Goal: Task Accomplishment & Management: Use online tool/utility

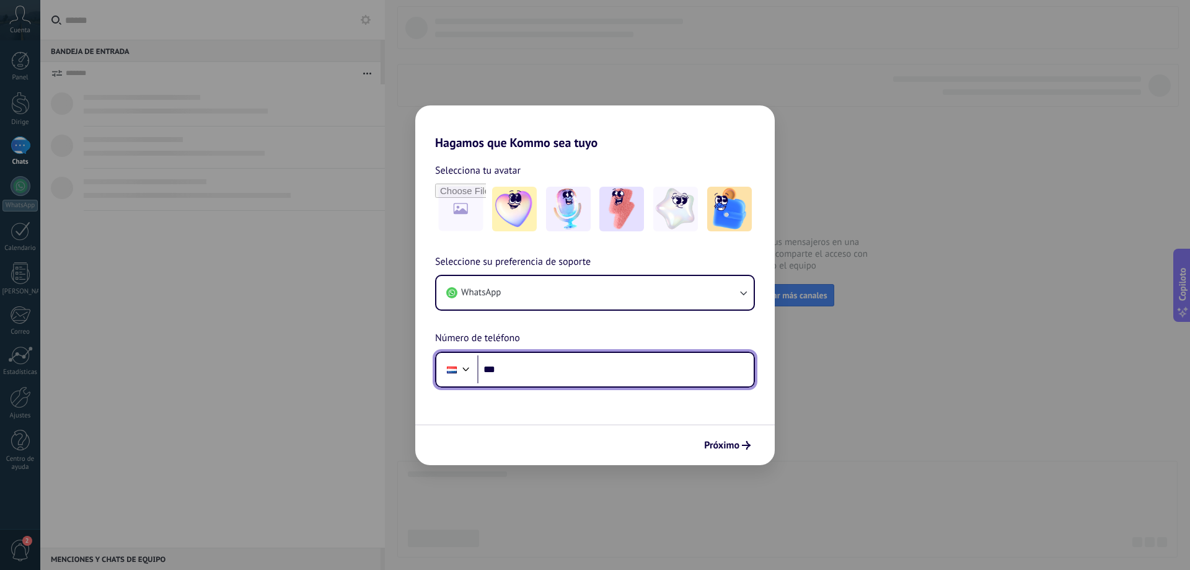
click at [535, 377] on input "***" at bounding box center [615, 369] width 276 height 29
type input "**"
click at [485, 369] on input "tel" at bounding box center [615, 369] width 276 height 29
click at [447, 377] on div at bounding box center [452, 369] width 24 height 26
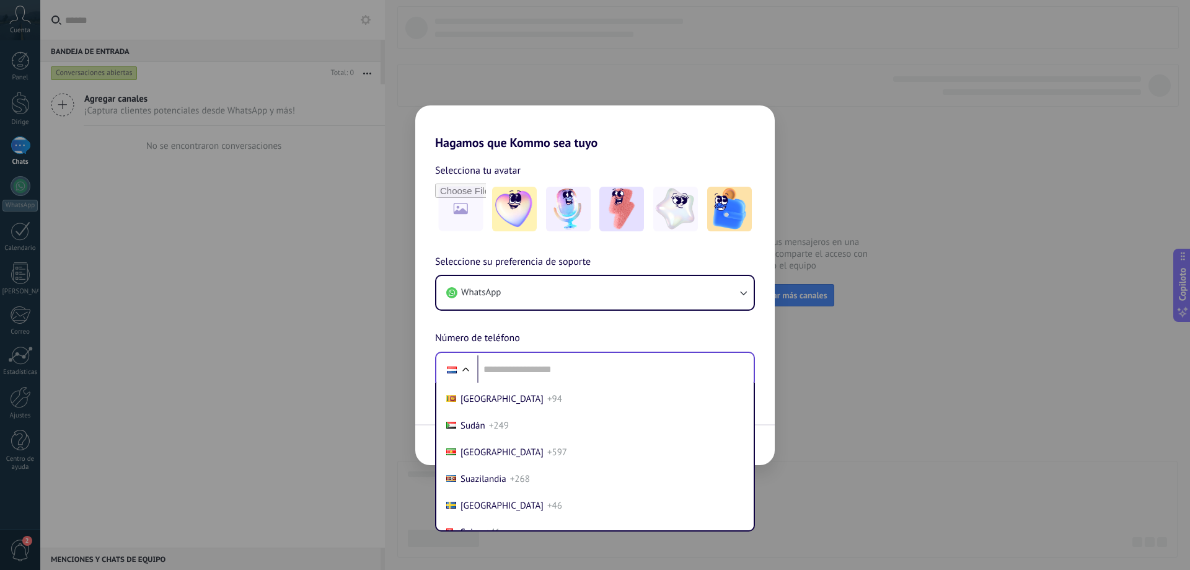
scroll to position [4680, 0]
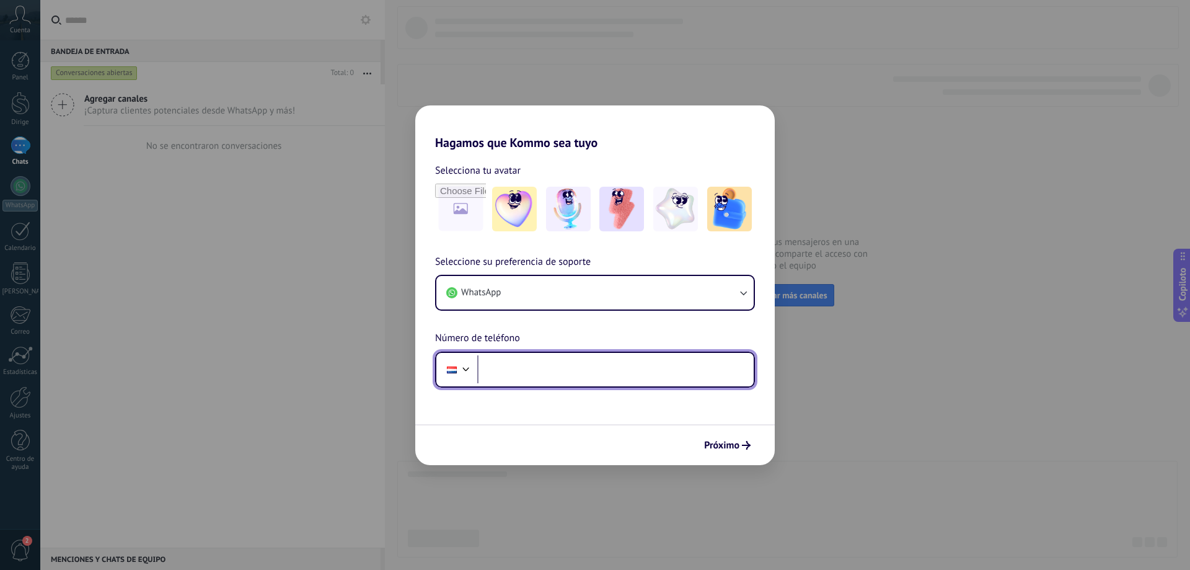
click at [566, 364] on input "tel" at bounding box center [615, 369] width 276 height 29
click at [472, 372] on div at bounding box center [466, 367] width 15 height 15
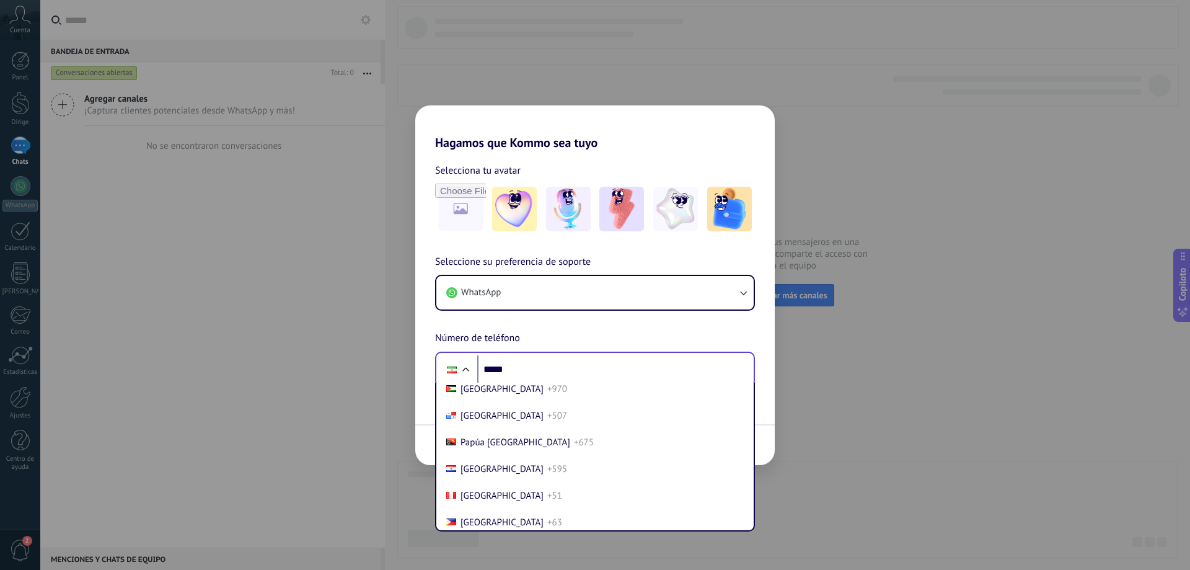
scroll to position [3905, 0]
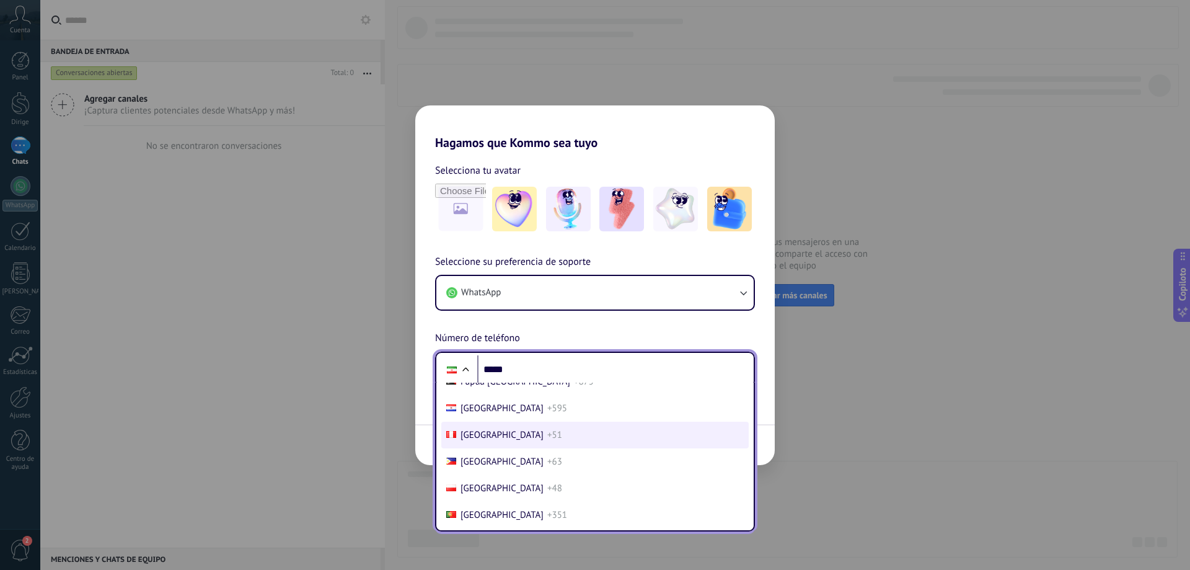
click at [472, 441] on li "Perú +51" at bounding box center [594, 434] width 307 height 27
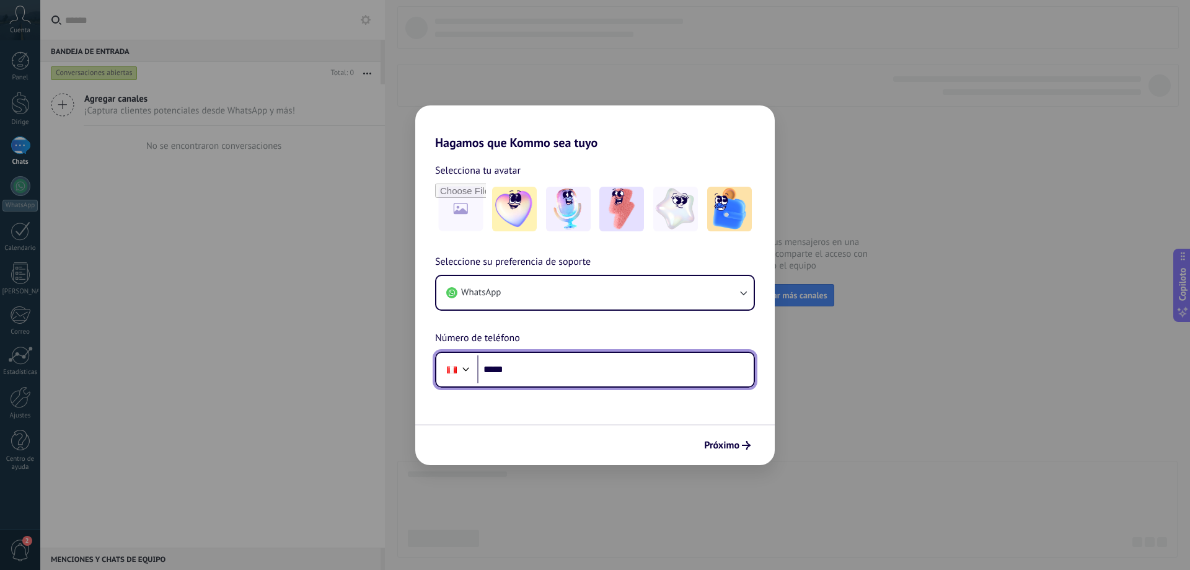
click at [550, 358] on input "*****" at bounding box center [615, 369] width 276 height 29
type input "**"
type input "**********"
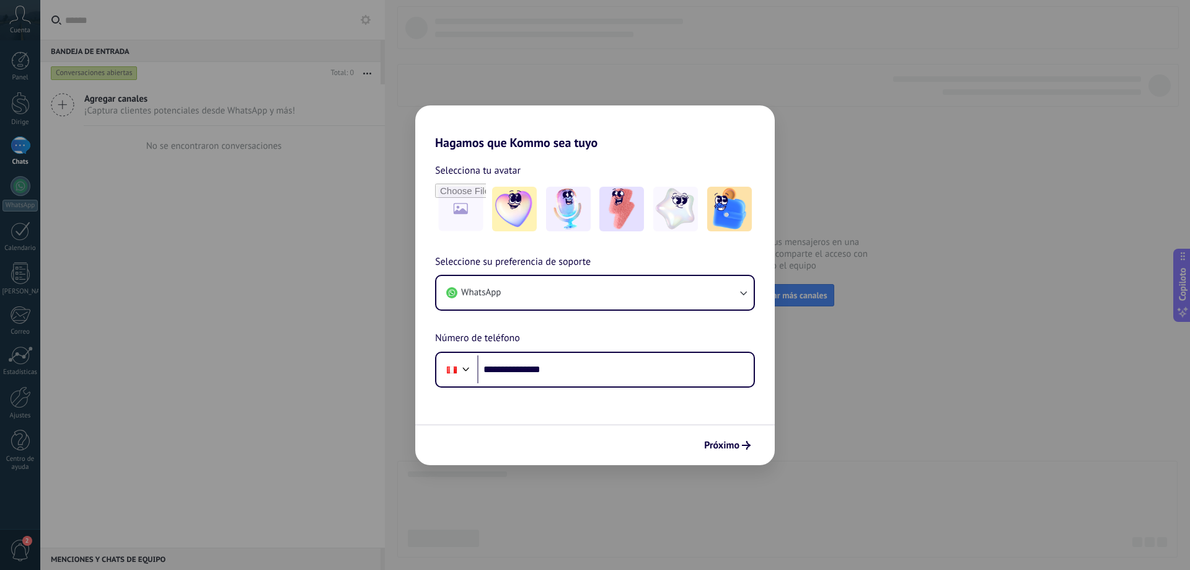
click at [485, 399] on form "**********" at bounding box center [594, 307] width 359 height 315
click at [735, 445] on font "Próximo" at bounding box center [721, 445] width 35 height 12
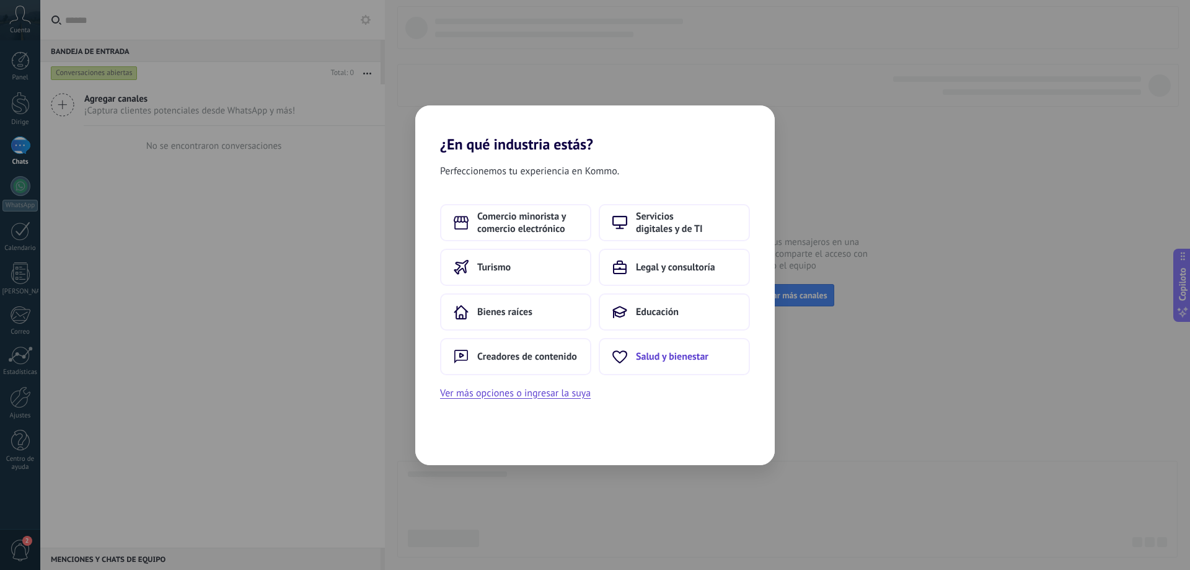
click at [664, 366] on button "Salud y bienestar" at bounding box center [674, 356] width 151 height 37
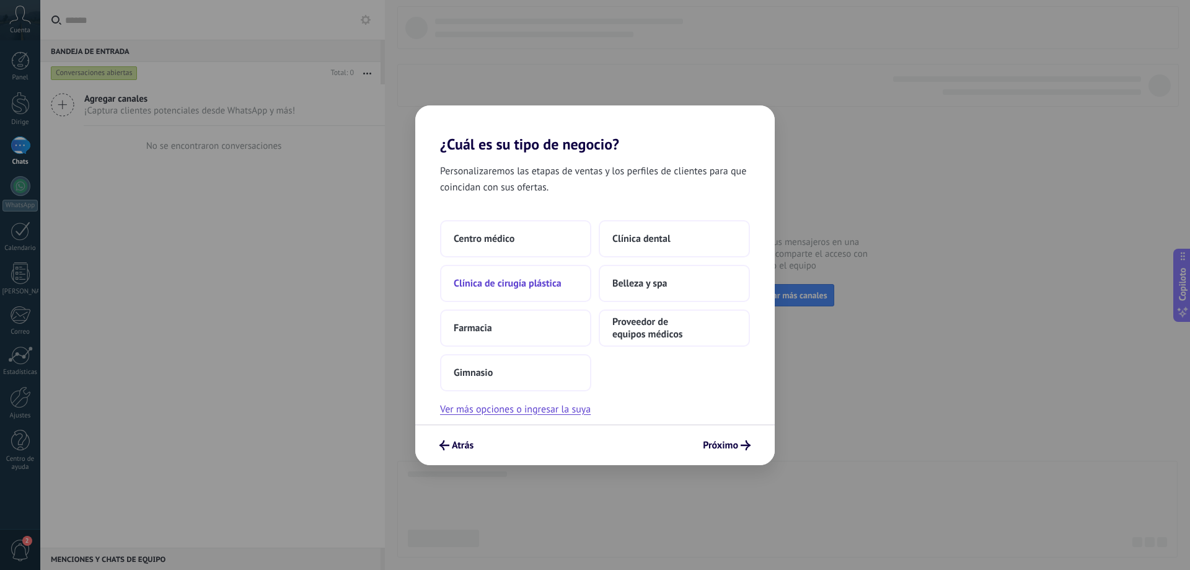
click at [513, 293] on button "Clínica de cirugía plástica" at bounding box center [515, 283] width 151 height 37
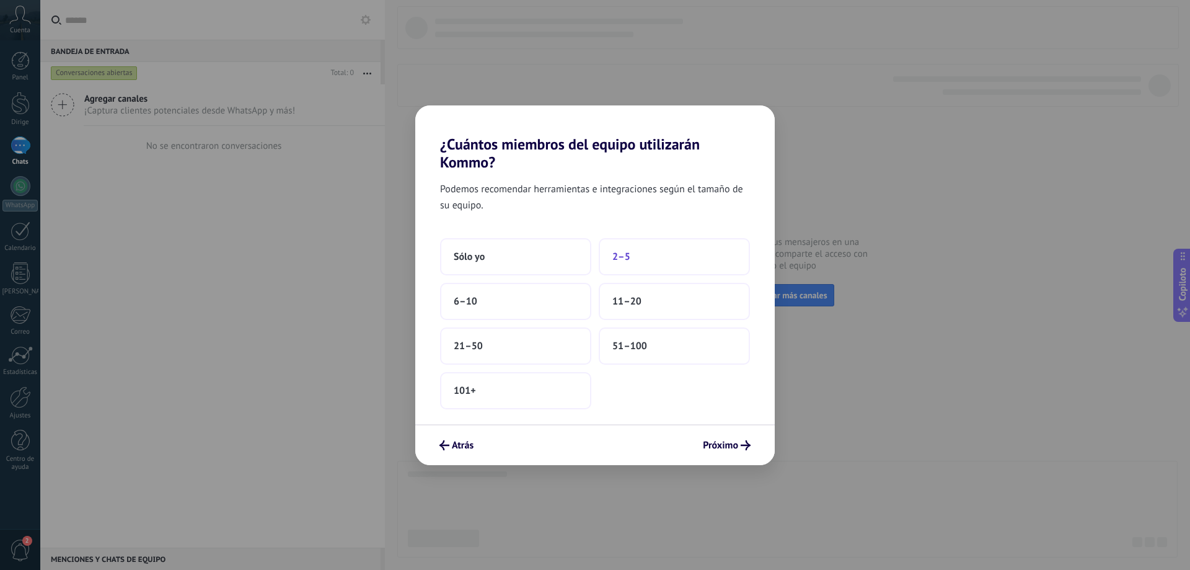
click at [630, 261] on button "2–5" at bounding box center [674, 256] width 151 height 37
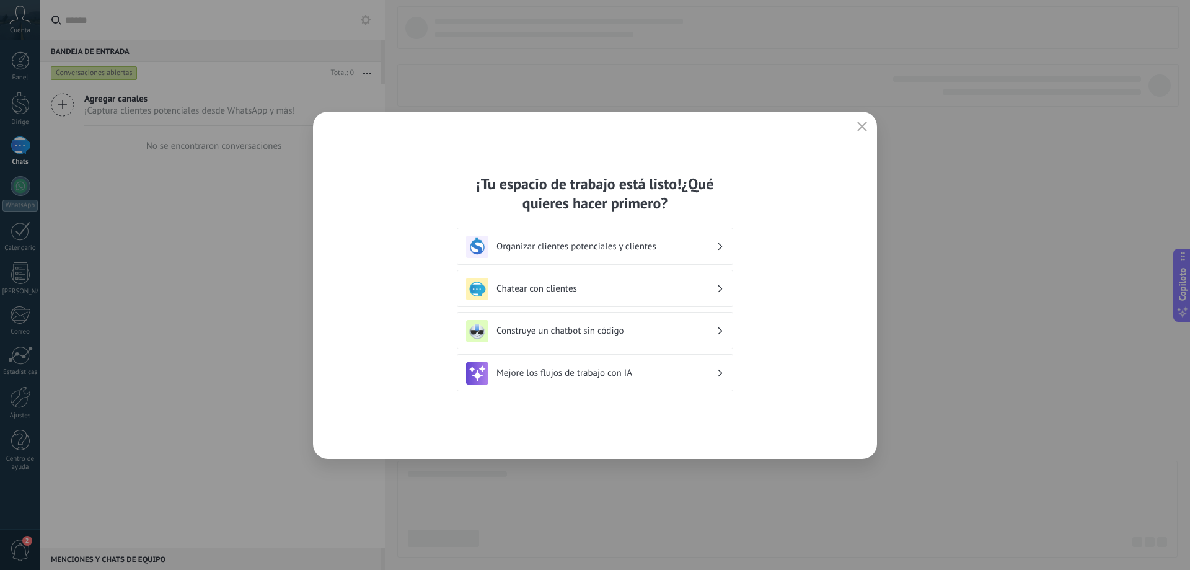
click at [664, 245] on h3 "Organizar clientes potenciales y clientes" at bounding box center [606, 246] width 220 height 12
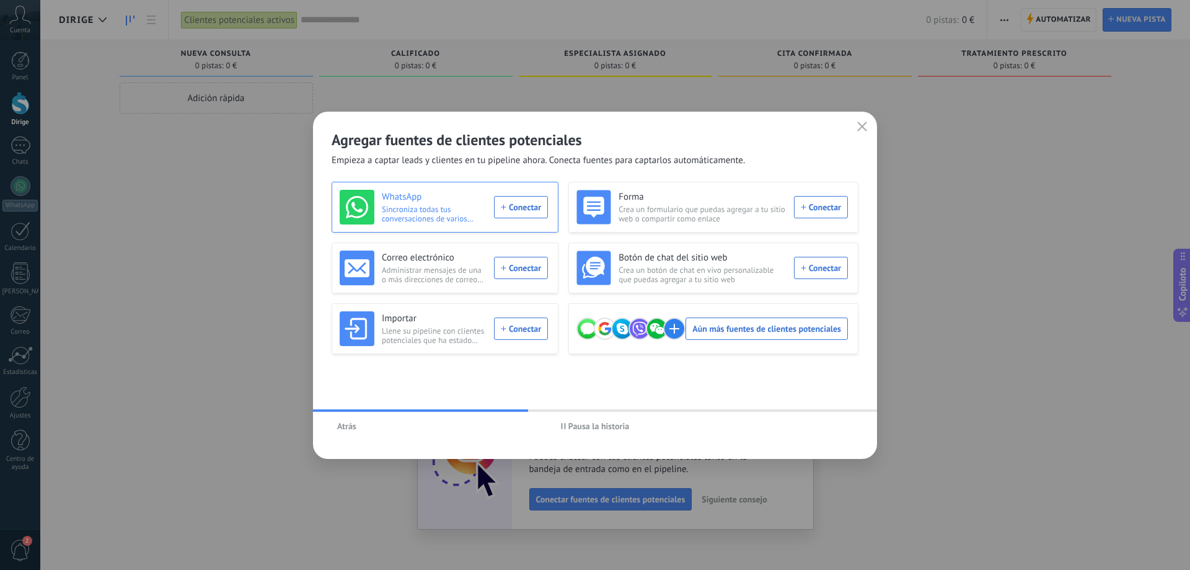
click at [529, 213] on div "WhatsApp Sincroniza todas tus conversaciones de varios números de WhatsApp Cone…" at bounding box center [444, 207] width 208 height 35
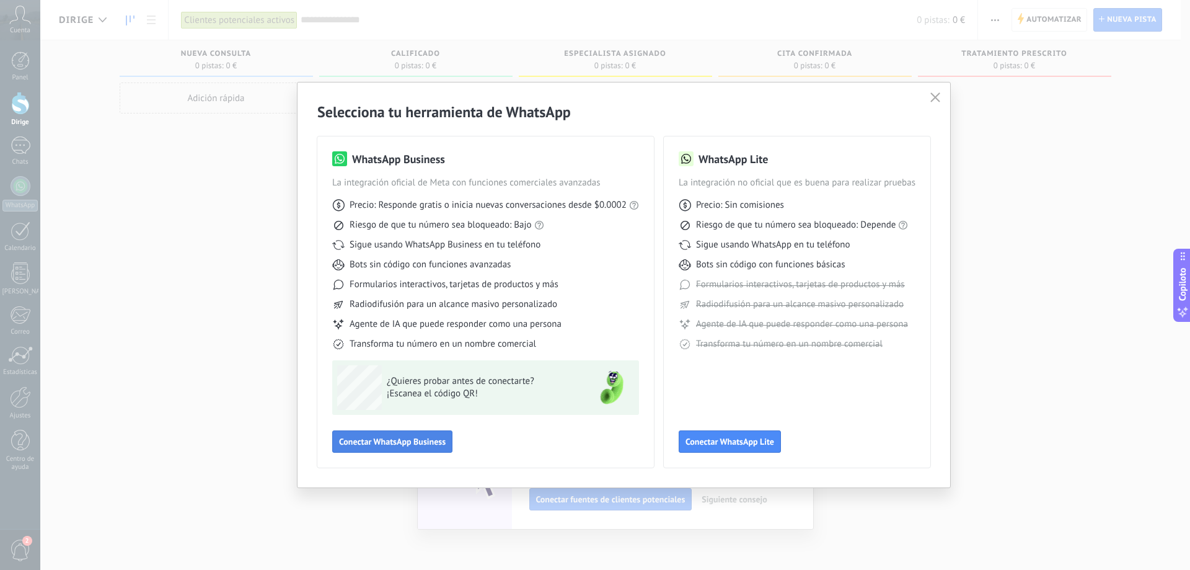
click at [416, 436] on font "Conectar WhatsApp Business" at bounding box center [392, 441] width 107 height 11
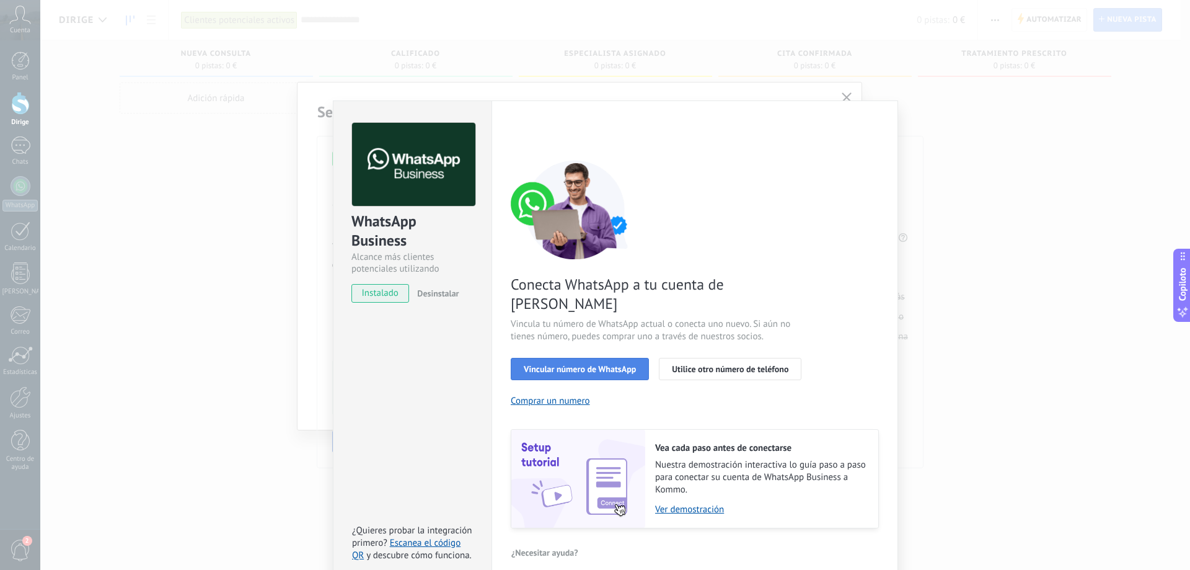
click at [627, 363] on font "Vincular número de WhatsApp" at bounding box center [580, 368] width 112 height 11
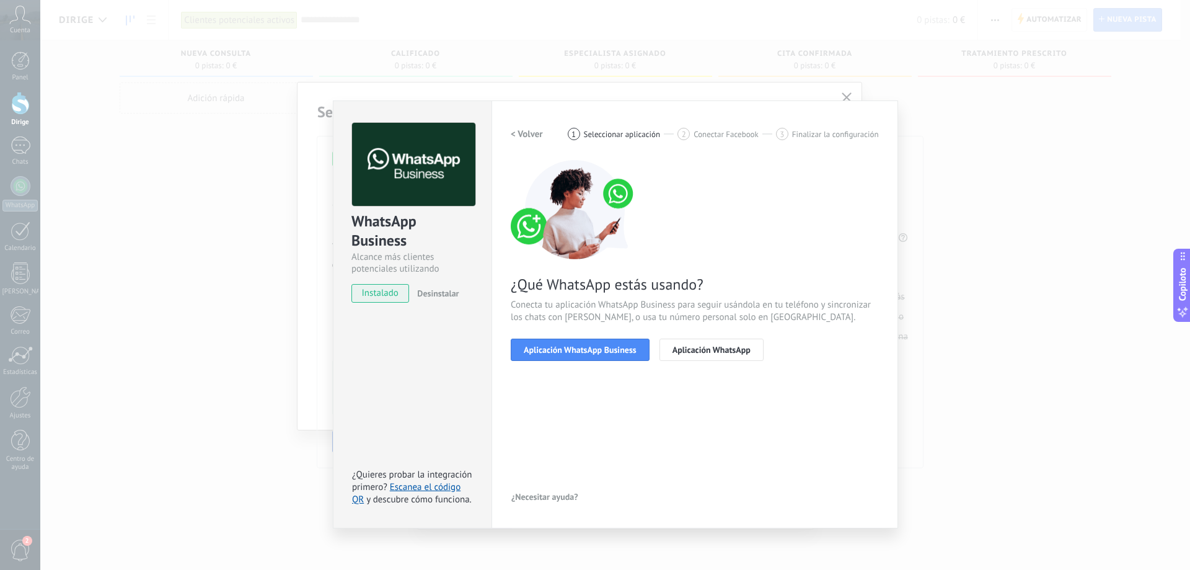
click at [627, 351] on font "Aplicación WhatsApp Business" at bounding box center [580, 349] width 113 height 11
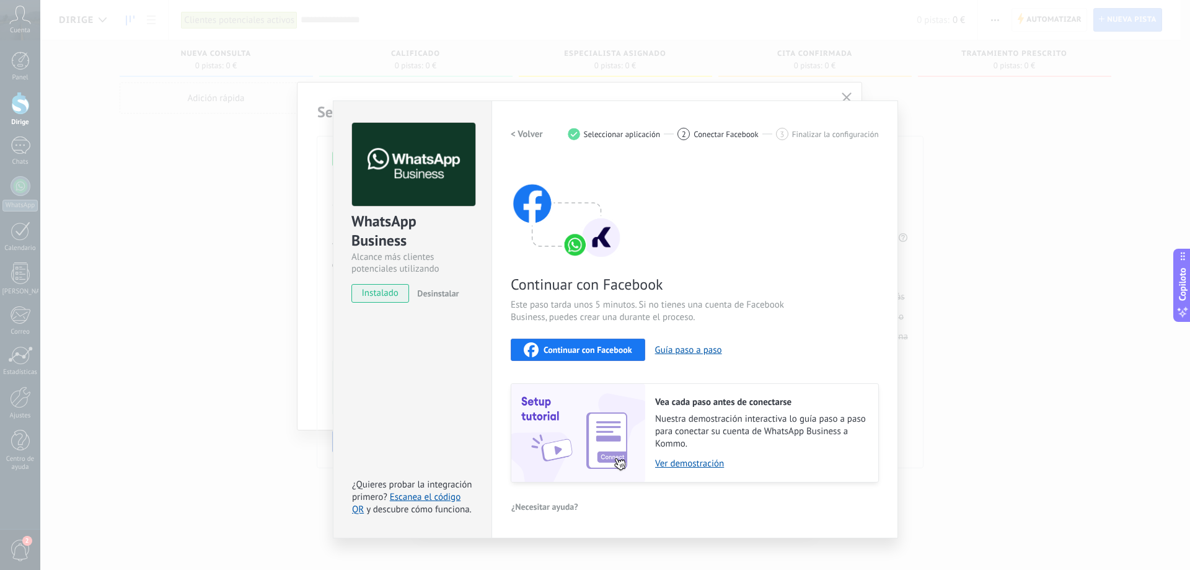
click at [627, 354] on font "Continuar con Facebook" at bounding box center [588, 349] width 89 height 11
click at [545, 135] on div "< Volver 1 Seleccionar aplicación 2 Conectar Facebook 3 Finalizar la configurac…" at bounding box center [695, 134] width 368 height 22
click at [533, 126] on button "< Volver" at bounding box center [527, 134] width 32 height 22
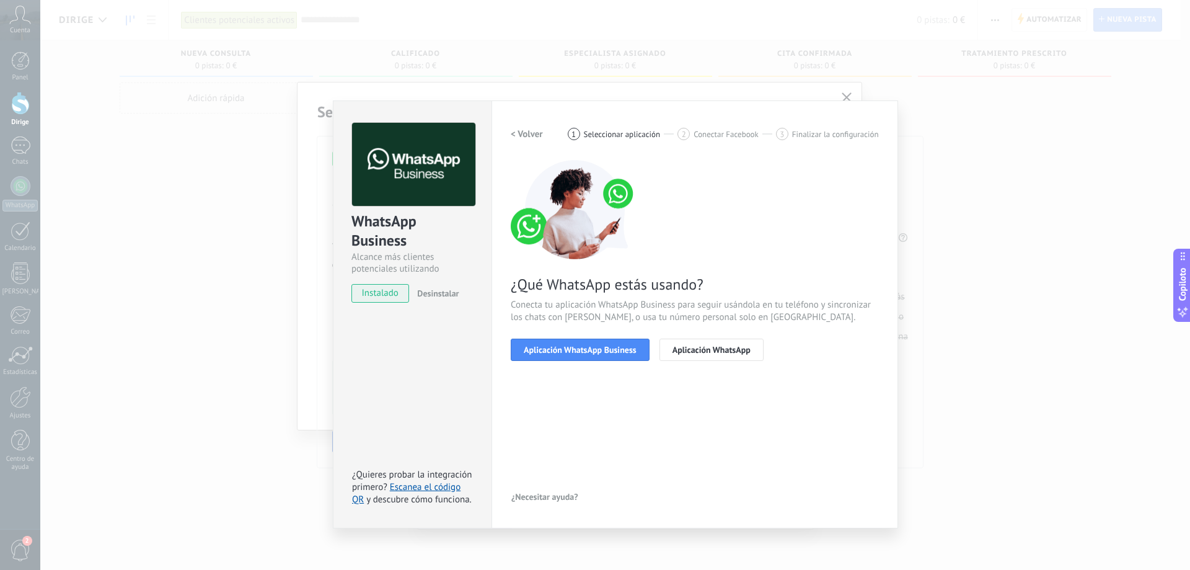
click at [533, 126] on button "< Volver" at bounding box center [527, 134] width 32 height 22
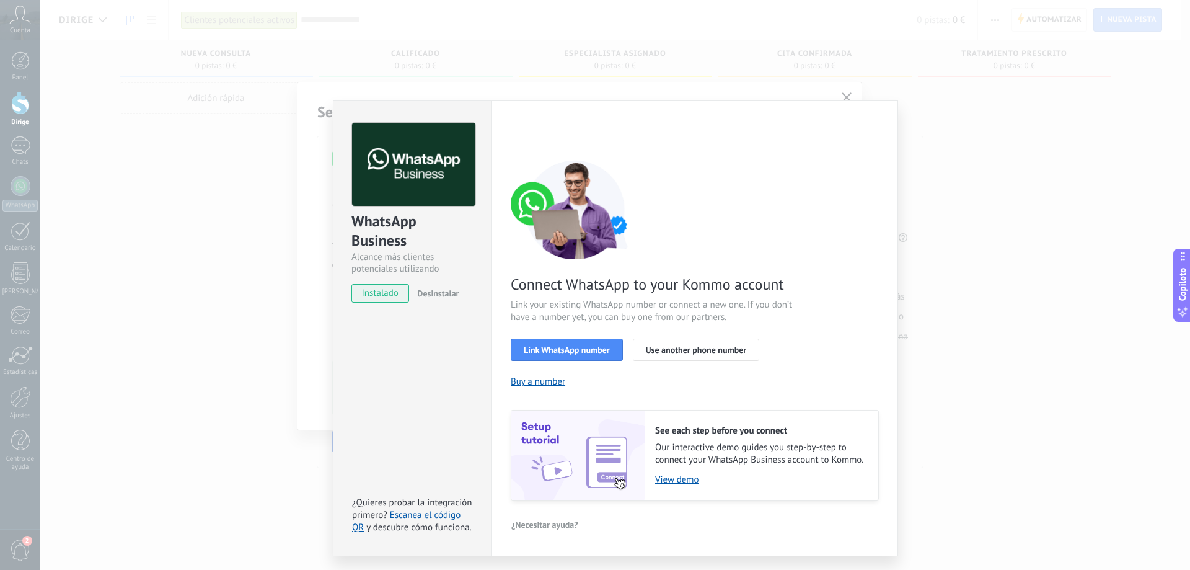
click at [533, 126] on div "< Volver 1 Seleccionar aplicación 2 Conectar Facebook 3 Finalizar la configurac…" at bounding box center [695, 134] width 368 height 22
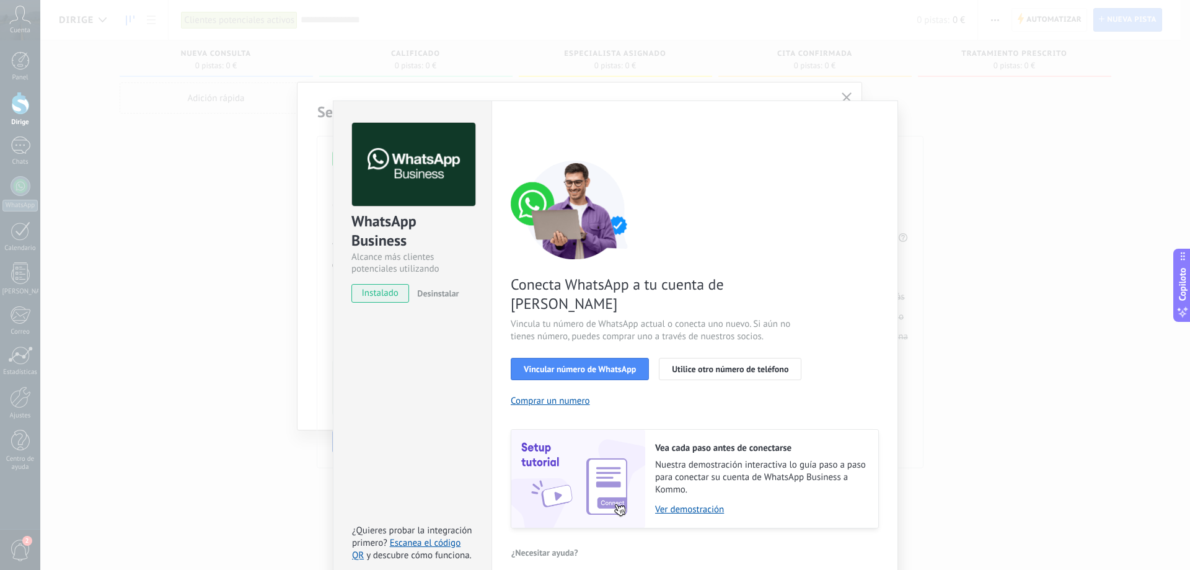
click at [946, 126] on div "WhatsApp Business Alcance más clientes potenciales utilizando potentes herramie…" at bounding box center [615, 285] width 1150 height 570
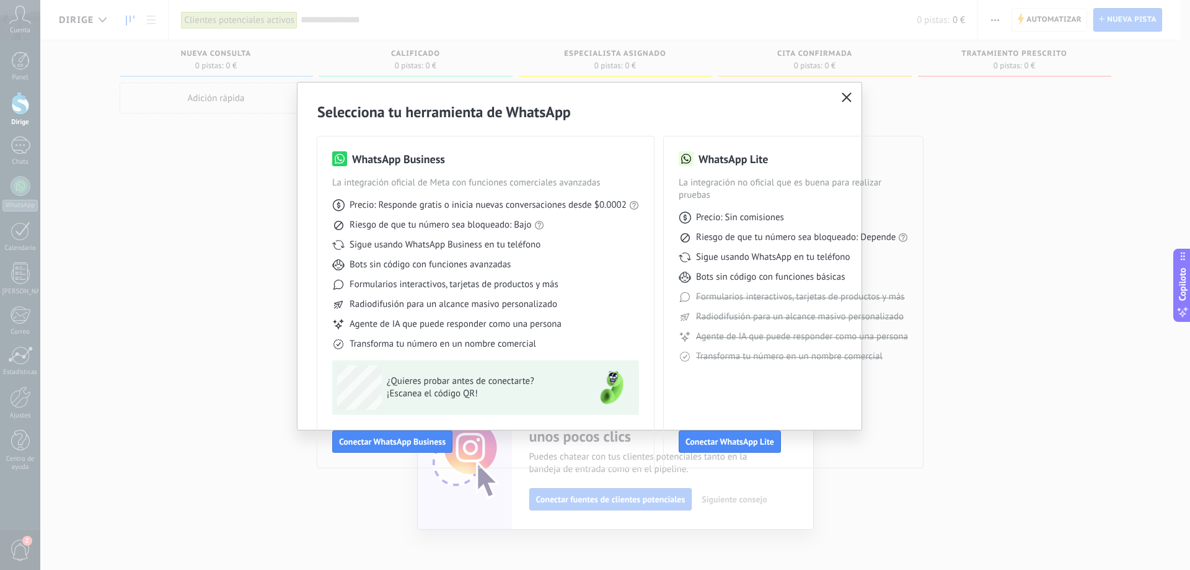
click at [847, 95] on icon "button" at bounding box center [847, 97] width 10 height 10
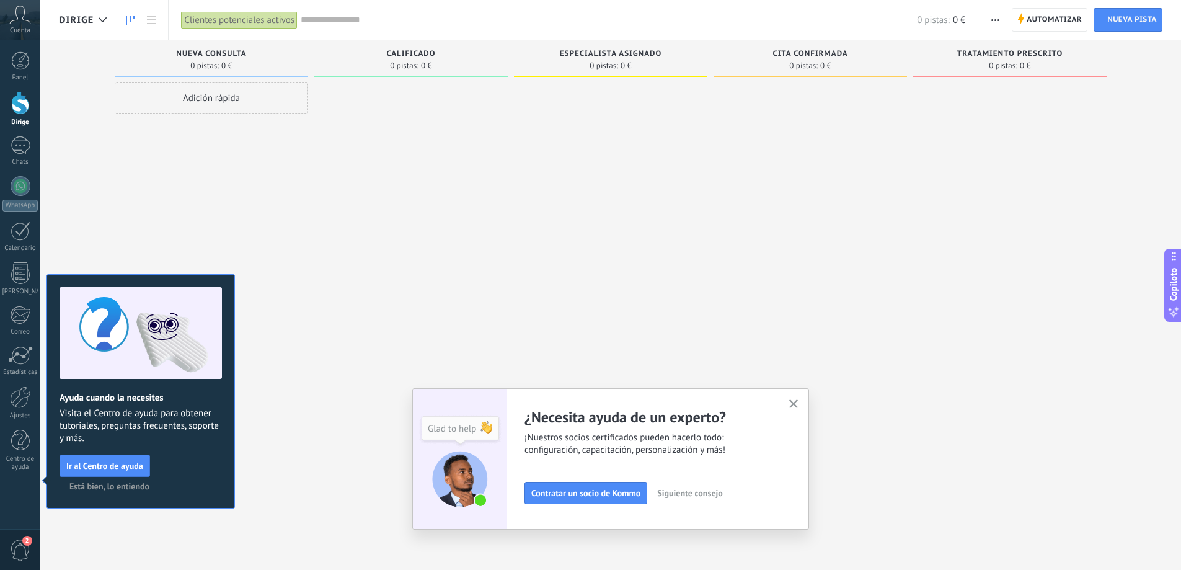
click at [795, 403] on icon "button" at bounding box center [793, 403] width 9 height 9
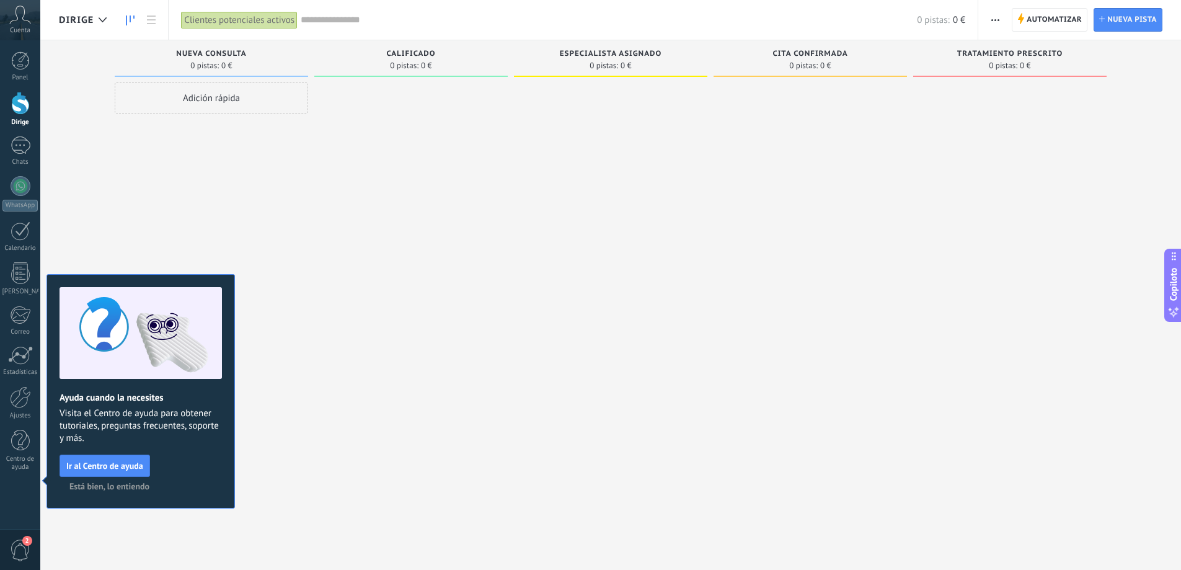
click at [563, 298] on div at bounding box center [610, 286] width 193 height 408
click at [233, 203] on div "Adición rápida" at bounding box center [211, 286] width 193 height 408
click at [24, 185] on div at bounding box center [21, 186] width 20 height 20
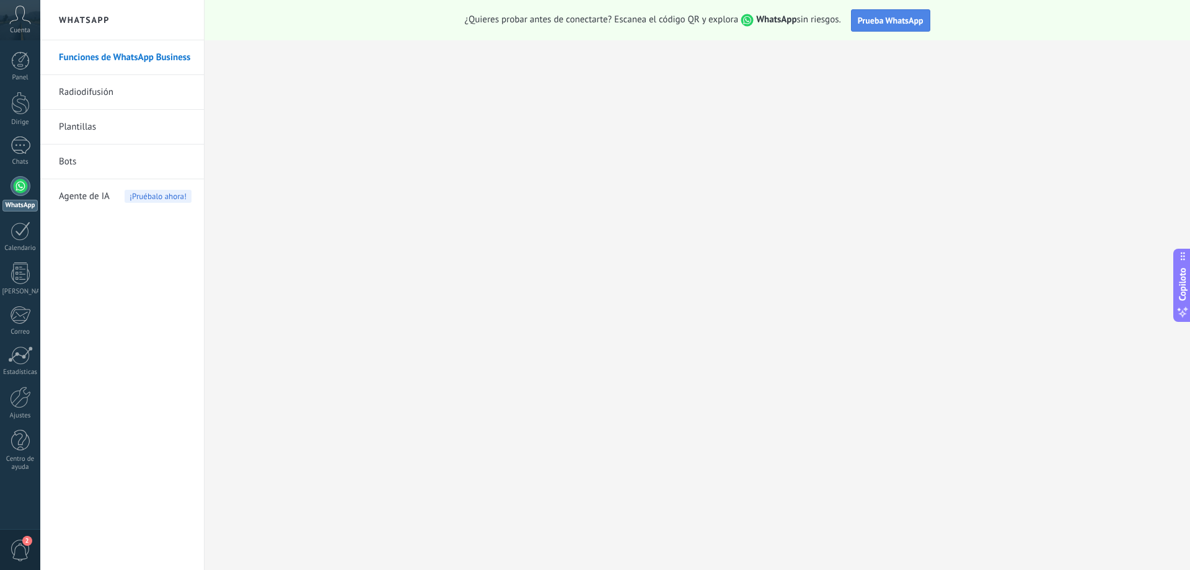
click at [907, 18] on font "Prueba WhatsApp" at bounding box center [891, 20] width 66 height 11
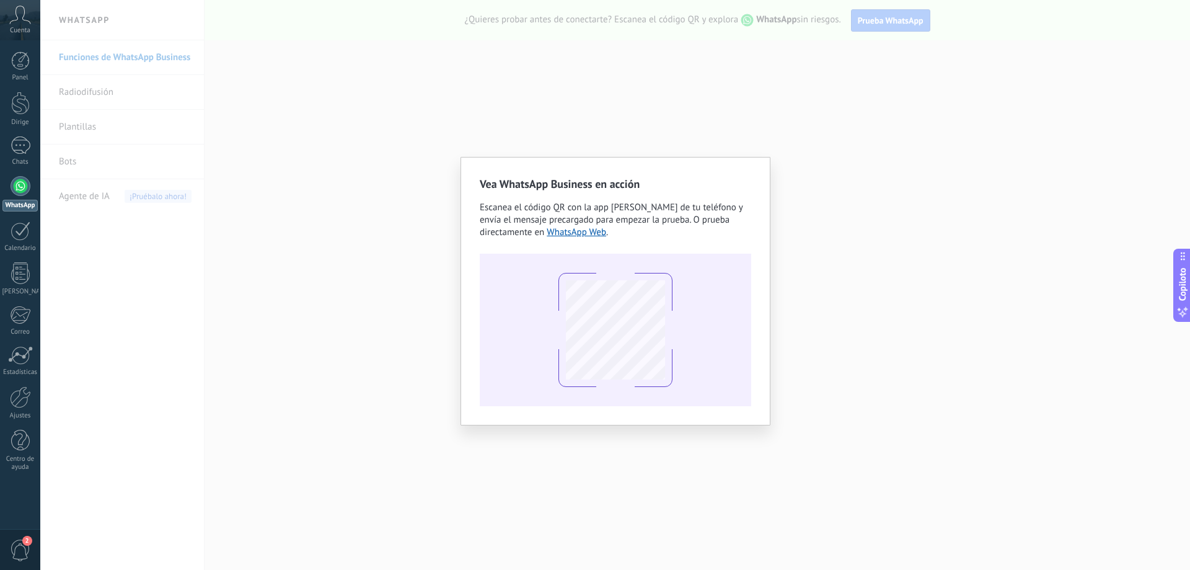
click at [851, 9] on button "Prueba WhatsApp" at bounding box center [890, 20] width 79 height 22
